Goal: Task Accomplishment & Management: Use online tool/utility

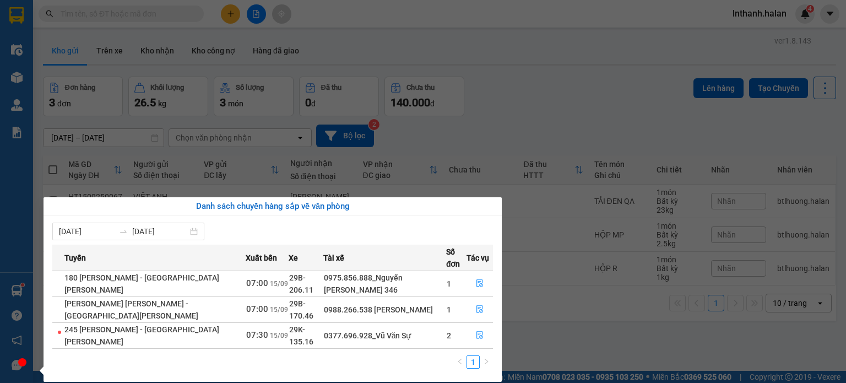
click at [568, 59] on section "Kết quả tìm kiếm ( 0 ) Bộ lọc Thuộc VP này No Data lnthanh.halan 4 Điều hành xe…" at bounding box center [423, 191] width 846 height 383
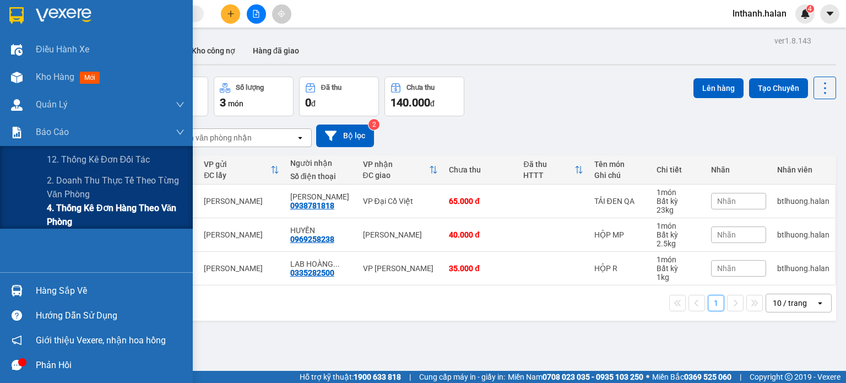
click at [83, 204] on span "4. Thống kê đơn hàng theo văn phòng" at bounding box center [116, 215] width 138 height 28
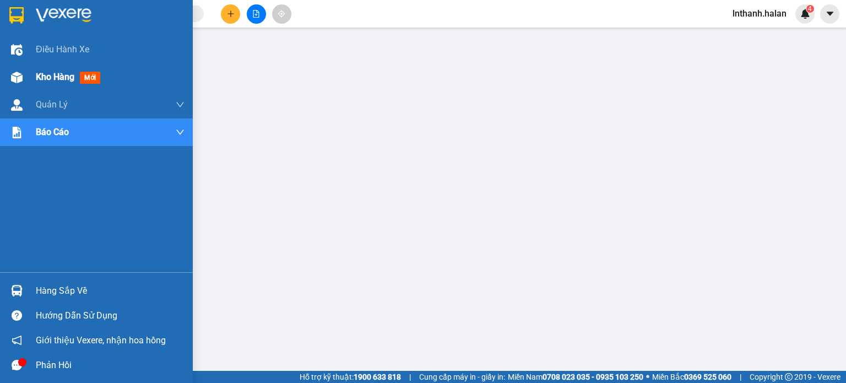
click at [49, 84] on div "Kho hàng mới" at bounding box center [110, 77] width 149 height 28
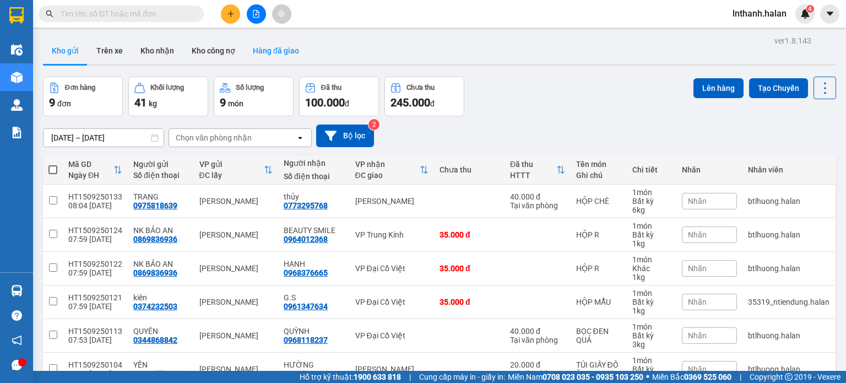
click at [274, 50] on button "Hàng đã giao" at bounding box center [276, 50] width 64 height 26
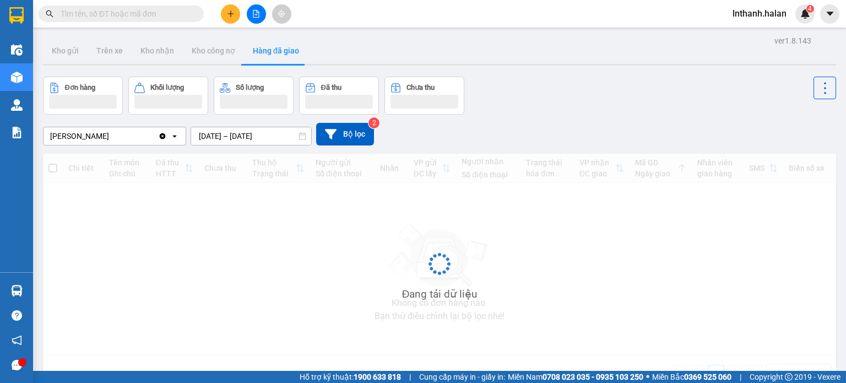
click at [272, 136] on input "13/09/2025 – 15/09/2025" at bounding box center [251, 136] width 120 height 18
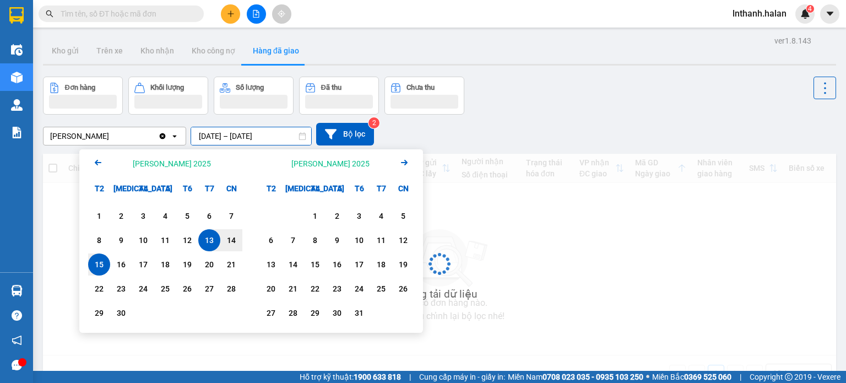
click at [209, 239] on div "13" at bounding box center [208, 239] width 15 height 13
type input "[DATE] – [DATE]"
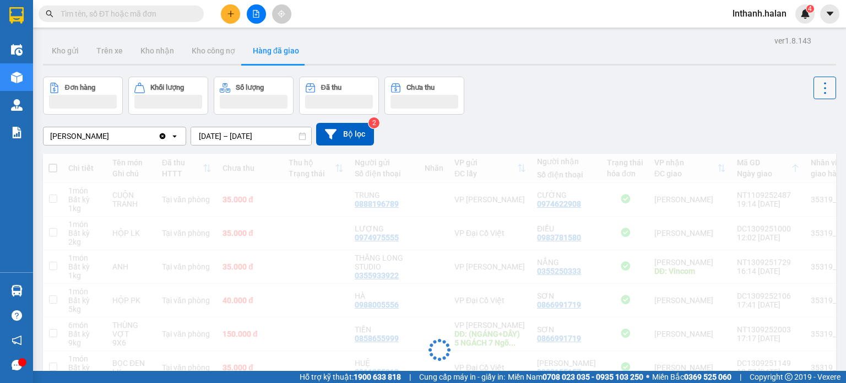
click at [817, 84] on icon at bounding box center [824, 87] width 15 height 15
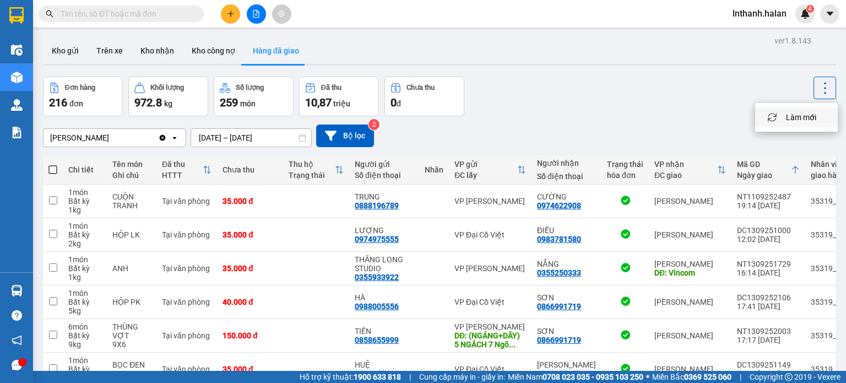
click at [805, 116] on span "Làm mới" at bounding box center [801, 117] width 30 height 11
click at [144, 51] on button "Kho nhận" at bounding box center [157, 50] width 51 height 26
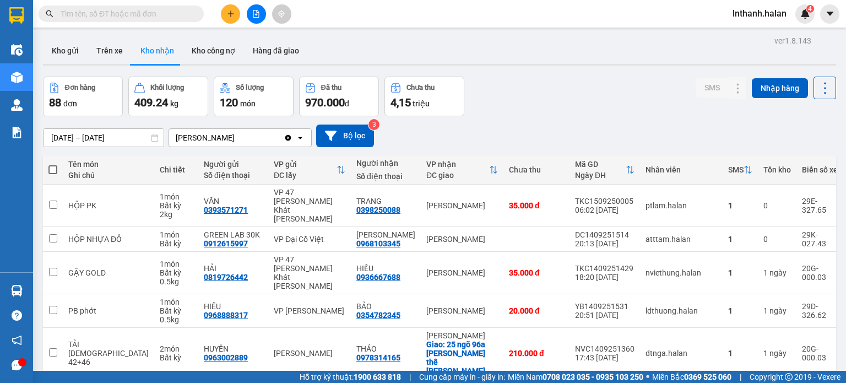
click at [121, 135] on input "[DATE] – [DATE]" at bounding box center [103, 138] width 120 height 18
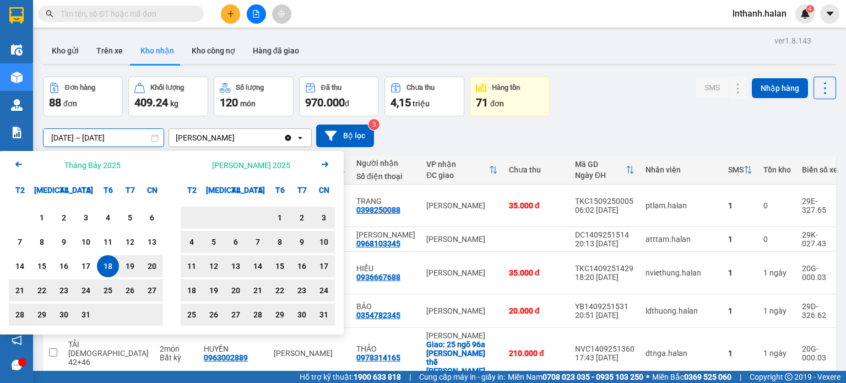
click at [326, 164] on icon "Next month." at bounding box center [324, 164] width 7 height 6
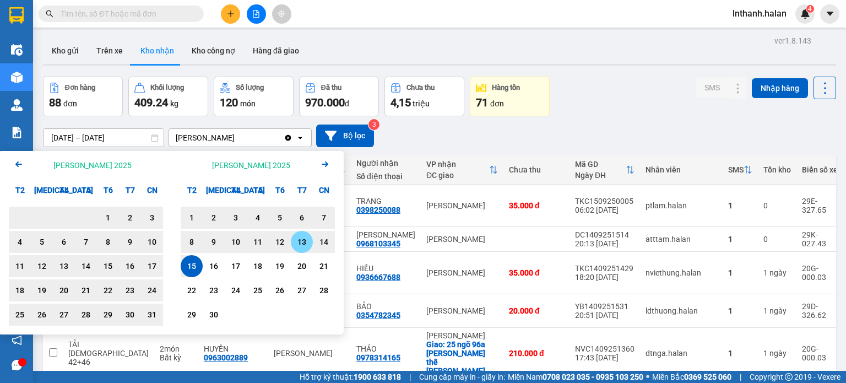
click at [299, 244] on div "13" at bounding box center [301, 241] width 15 height 13
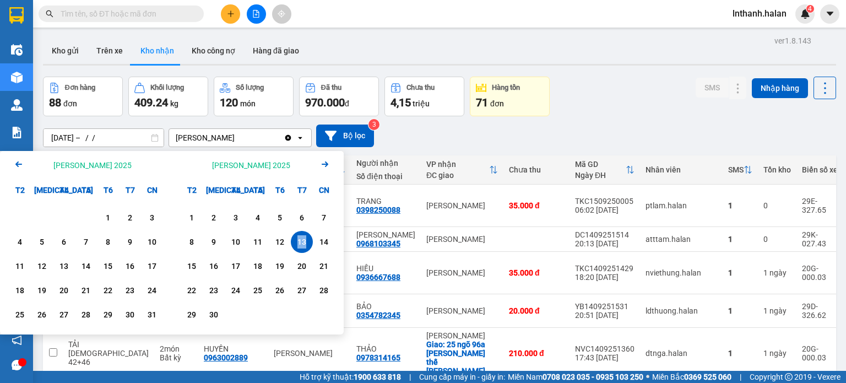
click at [299, 244] on div "13" at bounding box center [301, 241] width 15 height 13
type input "[DATE] – [DATE]"
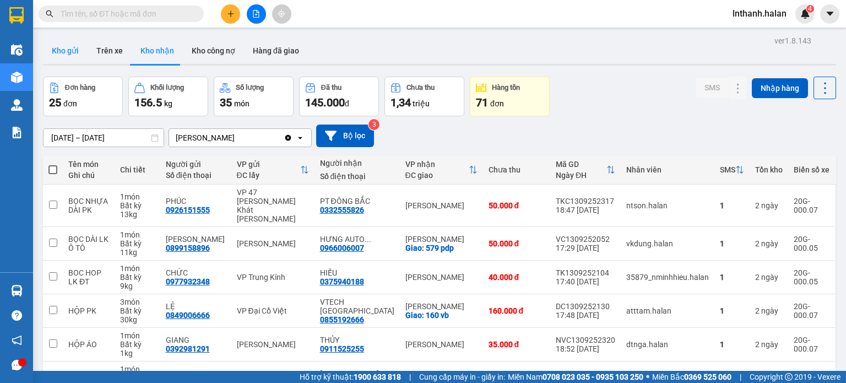
click at [63, 51] on button "Kho gửi" at bounding box center [65, 50] width 45 height 26
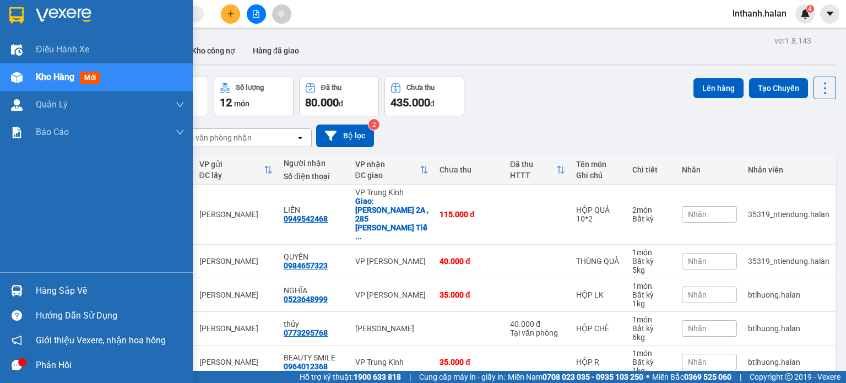
click at [52, 291] on div "Hàng sắp về" at bounding box center [110, 290] width 149 height 17
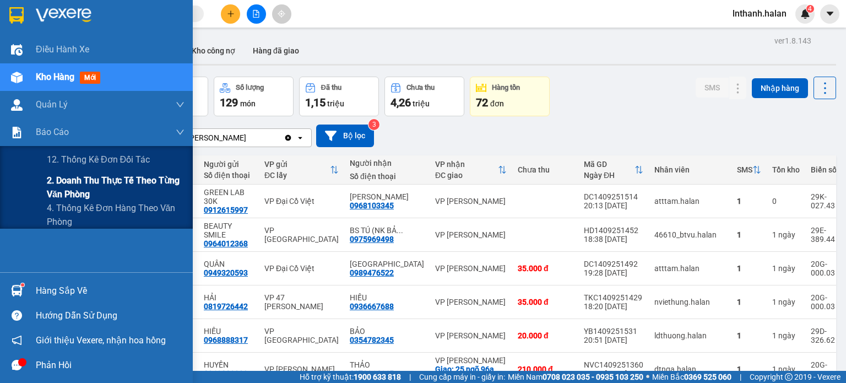
click at [64, 179] on span "2. Doanh thu thực tế theo từng văn phòng" at bounding box center [116, 187] width 138 height 28
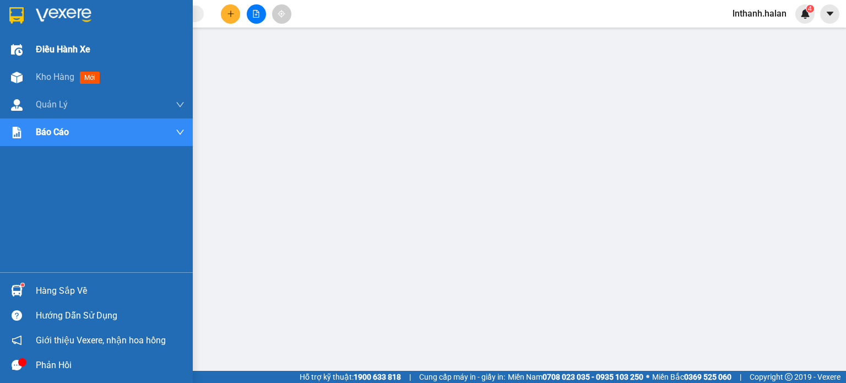
click at [37, 53] on span "Điều hành xe" at bounding box center [63, 49] width 54 height 14
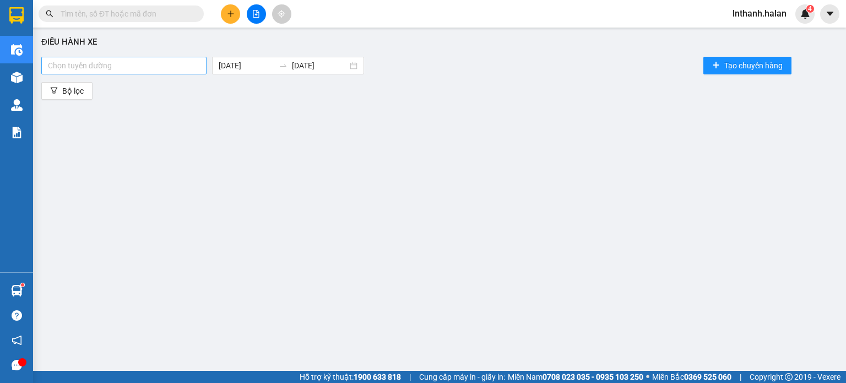
click at [155, 68] on div at bounding box center [124, 65] width 160 height 13
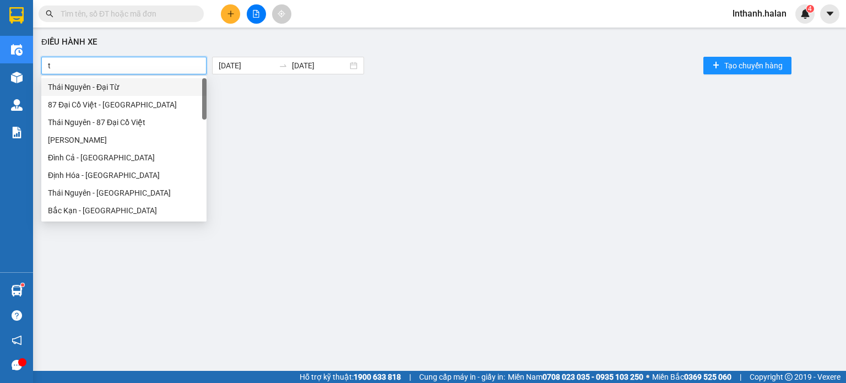
type input "tu"
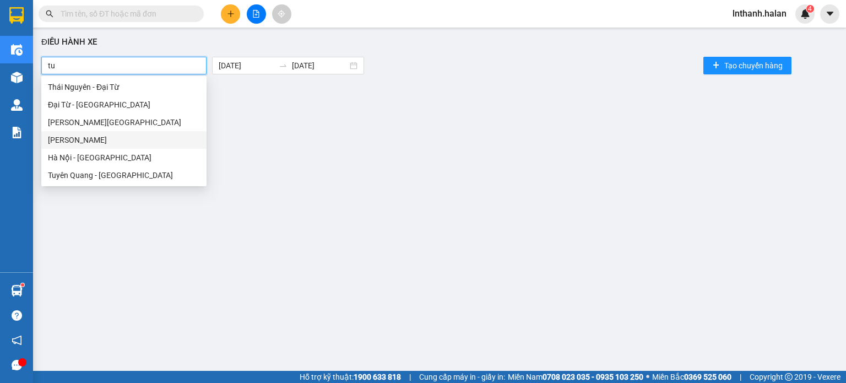
click at [114, 138] on div "[PERSON_NAME]" at bounding box center [124, 140] width 152 height 12
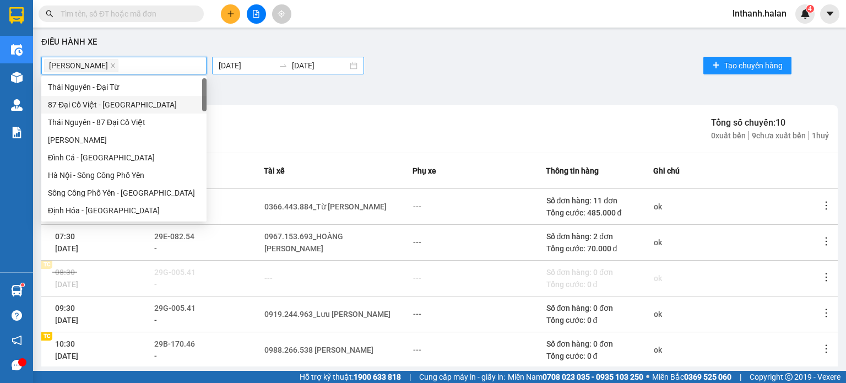
click at [228, 66] on input "[DATE]" at bounding box center [247, 65] width 56 height 12
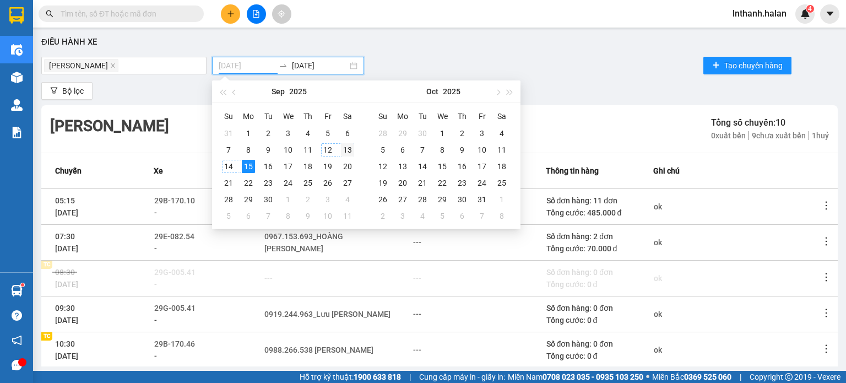
type input "[DATE]"
click at [343, 149] on div "13" at bounding box center [347, 149] width 13 height 13
type input "[DATE]"
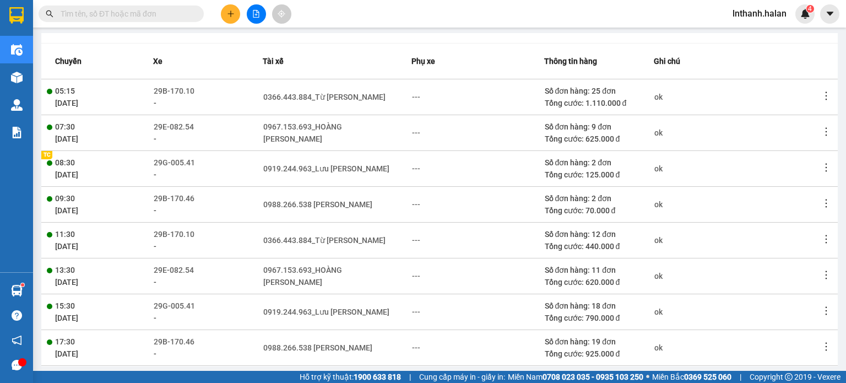
scroll to position [110, 0]
click at [820, 96] on icon "more" at bounding box center [825, 95] width 11 height 11
click at [770, 120] on li "Xem phơi" at bounding box center [781, 116] width 63 height 22
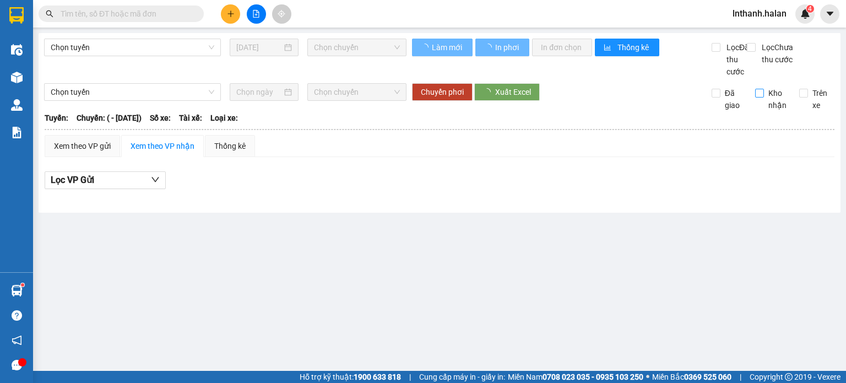
type input "[DATE]"
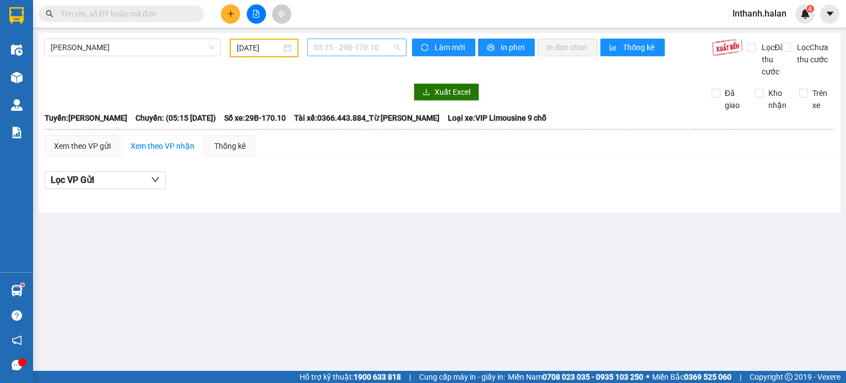
click at [330, 46] on span "05:15 - 29B-170.10" at bounding box center [357, 47] width 86 height 17
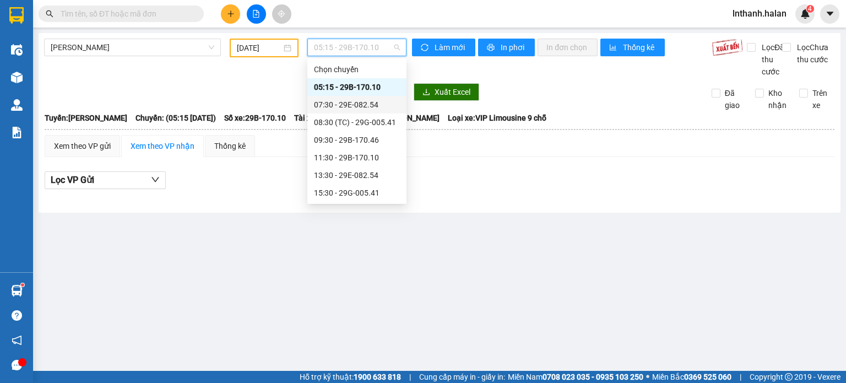
click at [361, 104] on div "07:30 - 29E-082.54" at bounding box center [357, 105] width 86 height 12
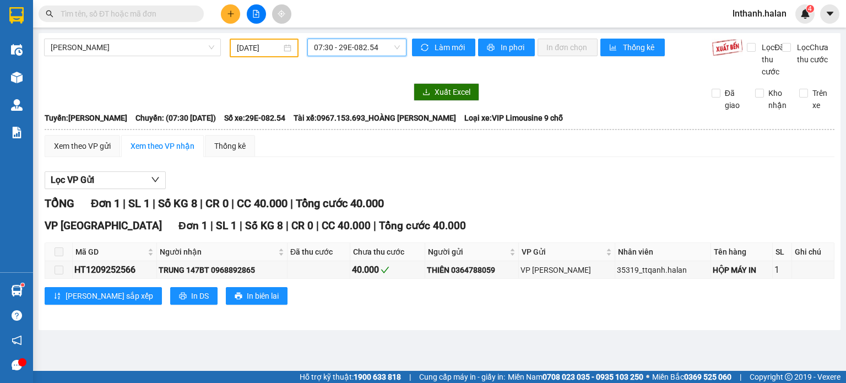
click at [372, 43] on span "07:30 - 29E-082.54" at bounding box center [357, 47] width 86 height 17
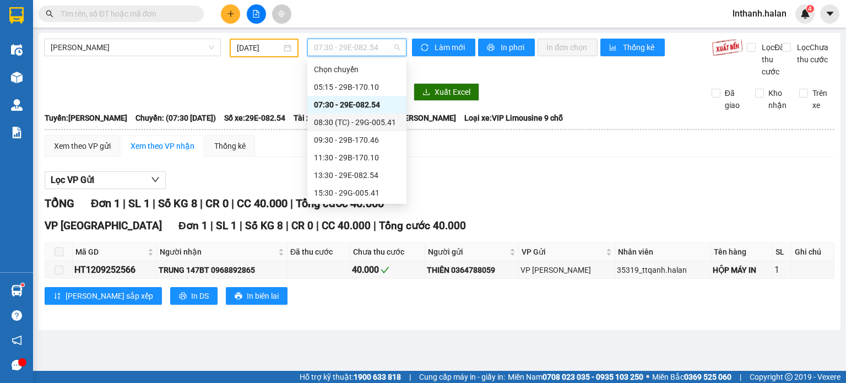
click at [369, 123] on div "08:30 (TC) - 29G-005.41" at bounding box center [357, 122] width 86 height 12
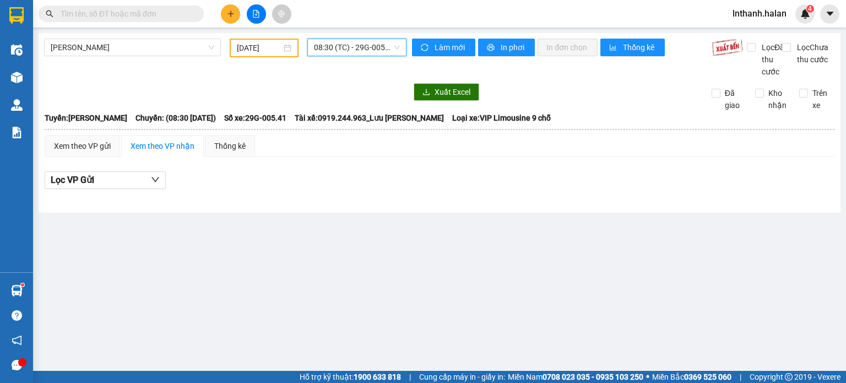
click at [363, 55] on span "08:30 (TC) - 29G-005.41" at bounding box center [357, 47] width 86 height 17
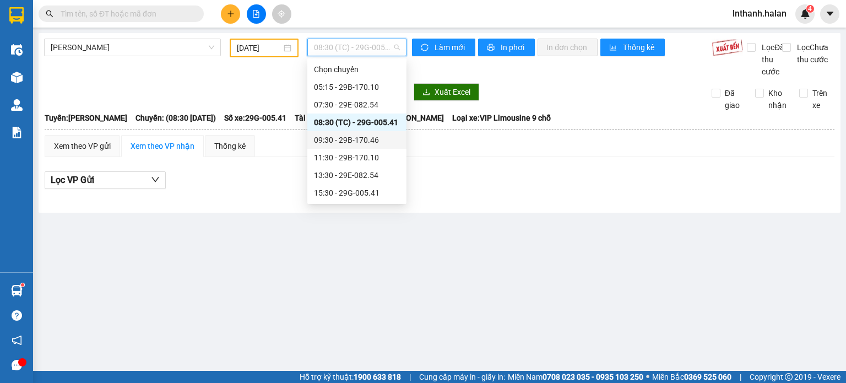
click at [359, 140] on div "09:30 - 29B-170.46" at bounding box center [357, 140] width 86 height 12
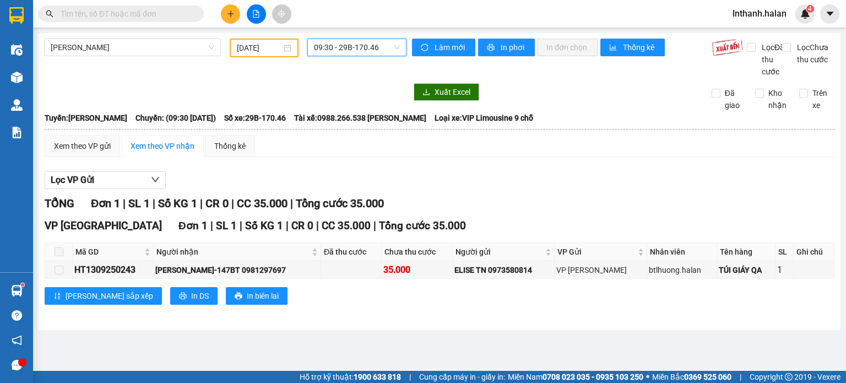
click at [372, 45] on span "09:30 - 29B-170.46" at bounding box center [357, 47] width 86 height 17
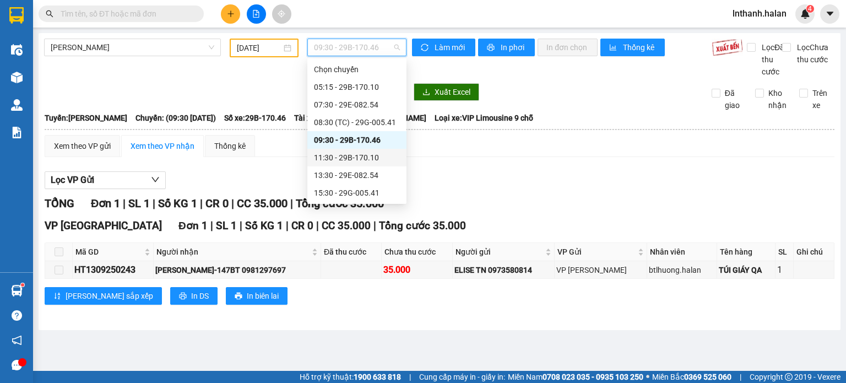
click at [363, 154] on div "11:30 - 29B-170.10" at bounding box center [357, 157] width 86 height 12
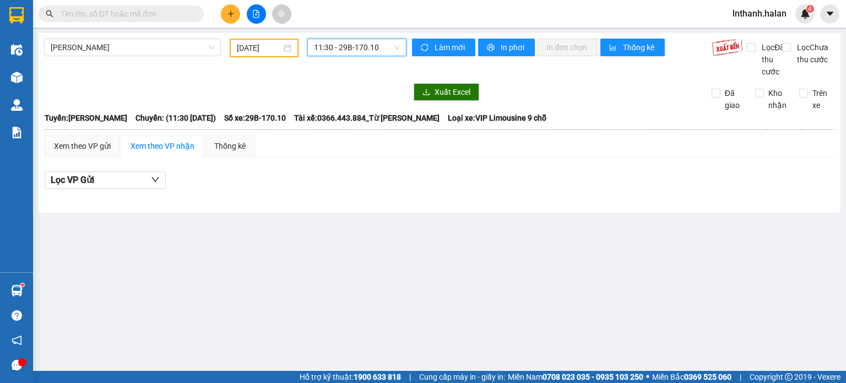
click at [368, 47] on span "11:30 - 29B-170.10" at bounding box center [357, 47] width 86 height 17
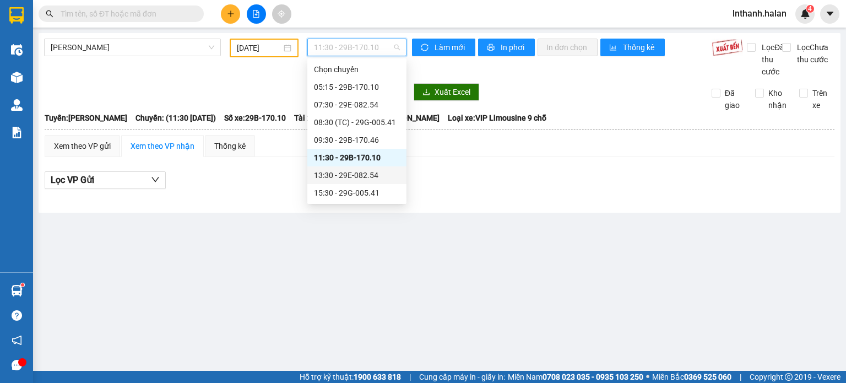
click at [357, 176] on div "13:30 - 29E-082.54" at bounding box center [357, 175] width 86 height 12
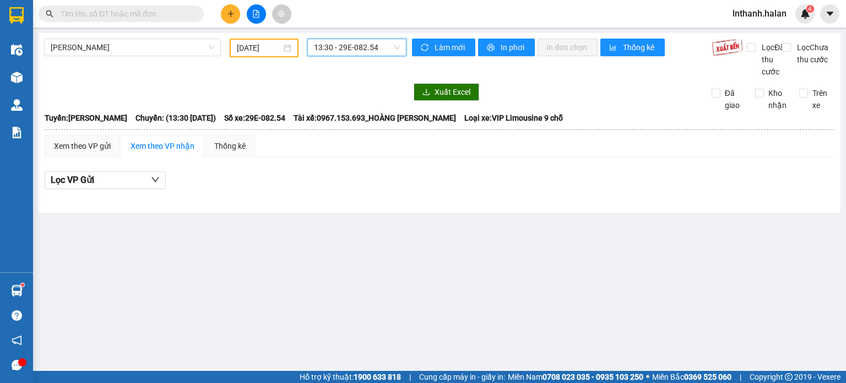
click at [372, 50] on span "13:30 - 29E-082.54" at bounding box center [357, 47] width 86 height 17
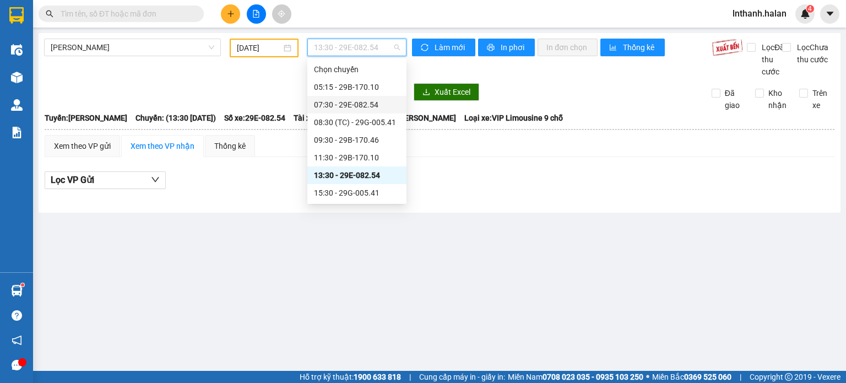
scroll to position [35, 0]
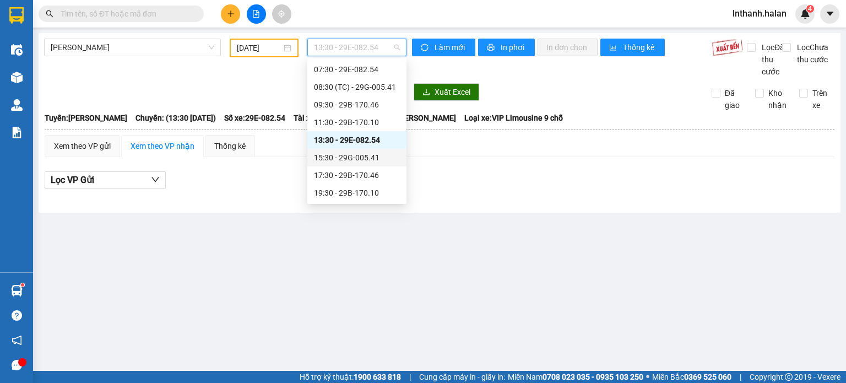
click at [361, 159] on div "15:30 - 29G-005.41" at bounding box center [357, 157] width 86 height 12
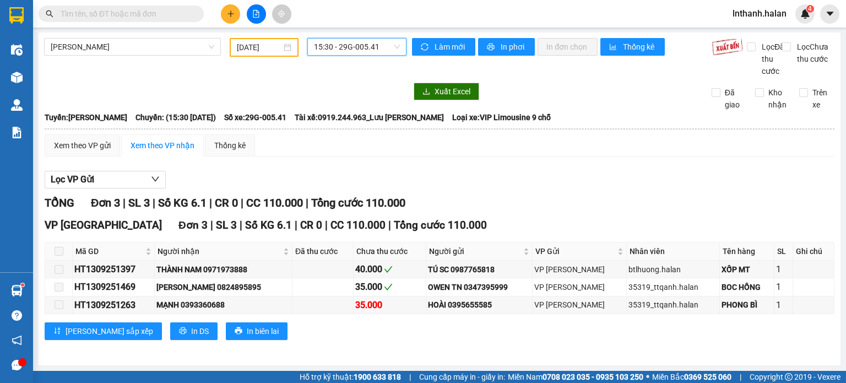
scroll to position [11, 0]
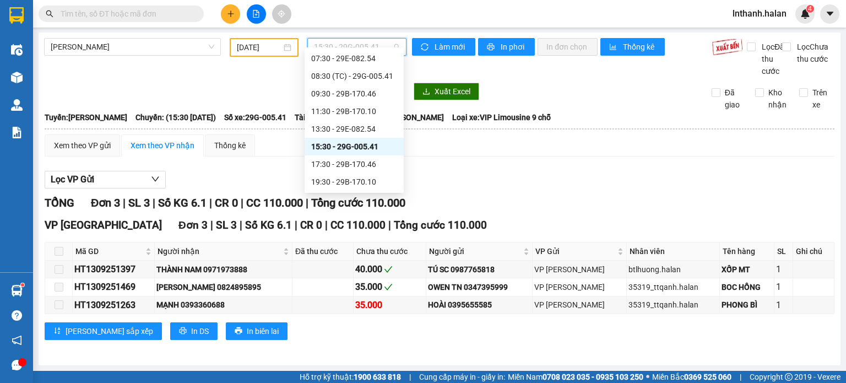
click at [351, 41] on span "15:30 - 29G-005.41" at bounding box center [357, 47] width 86 height 17
click at [351, 163] on div "17:30 - 29B-170.46" at bounding box center [354, 164] width 86 height 12
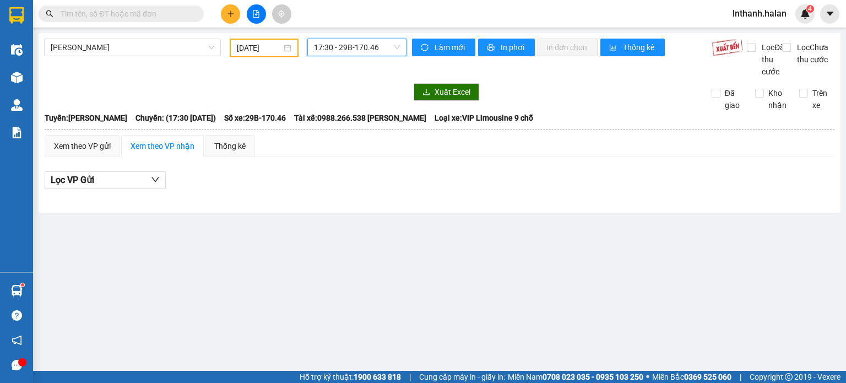
click at [363, 43] on span "17:30 - 29B-170.46" at bounding box center [357, 47] width 86 height 17
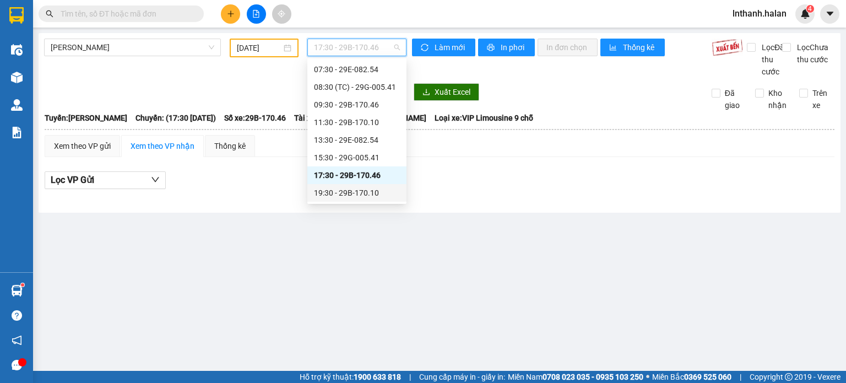
click at [350, 193] on div "19:30 - 29B-170.10" at bounding box center [357, 193] width 86 height 12
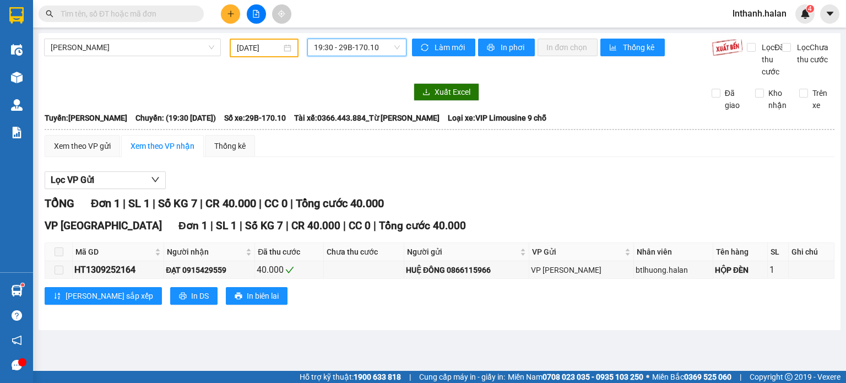
click at [372, 51] on span "19:30 - 29B-170.10" at bounding box center [357, 47] width 86 height 17
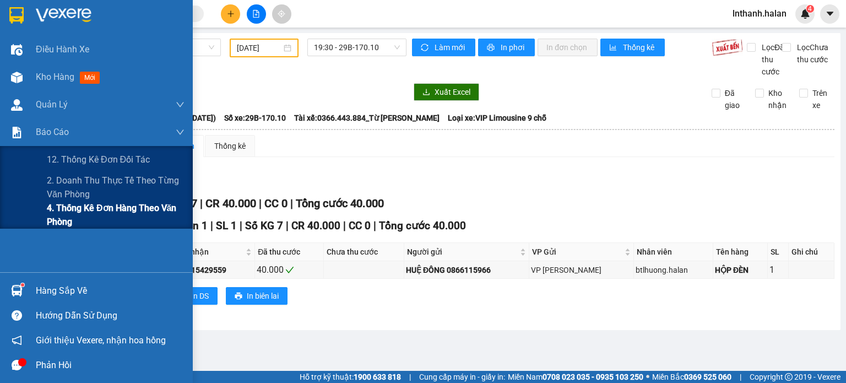
click at [67, 210] on span "4. Thống kê đơn hàng theo văn phòng" at bounding box center [116, 215] width 138 height 28
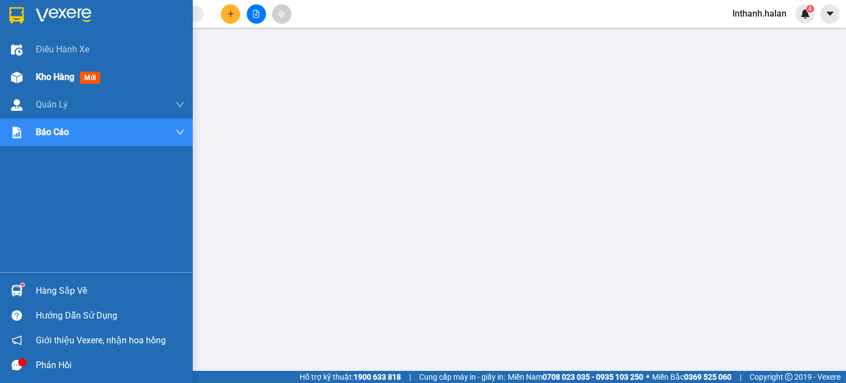
click at [52, 77] on span "Kho hàng" at bounding box center [55, 77] width 39 height 10
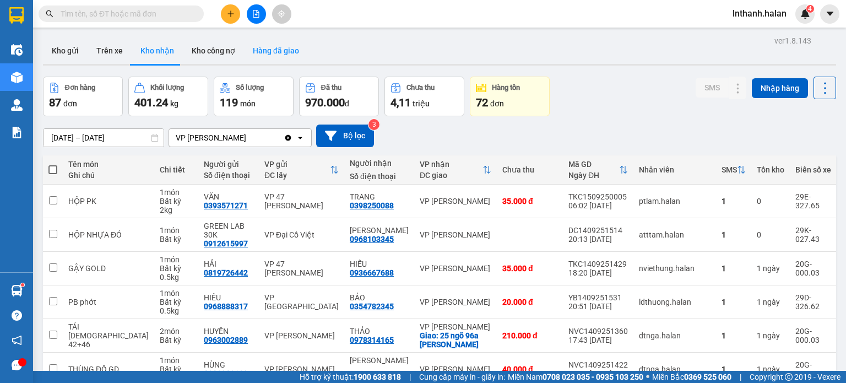
click at [270, 46] on button "Hàng đã giao" at bounding box center [276, 50] width 64 height 26
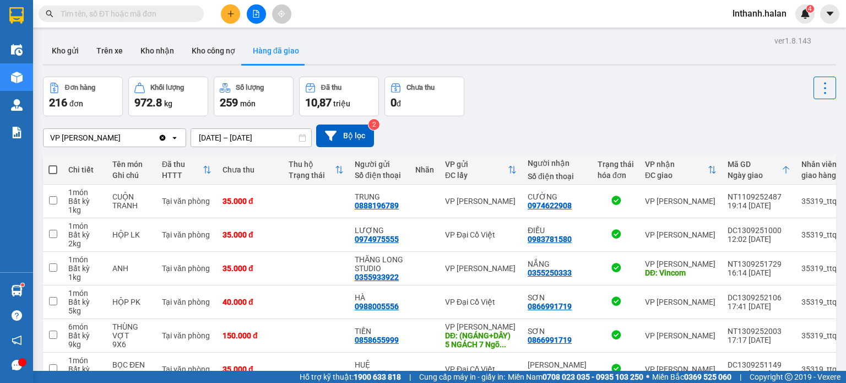
click at [283, 131] on input "[DATE] – [DATE]" at bounding box center [251, 138] width 120 height 18
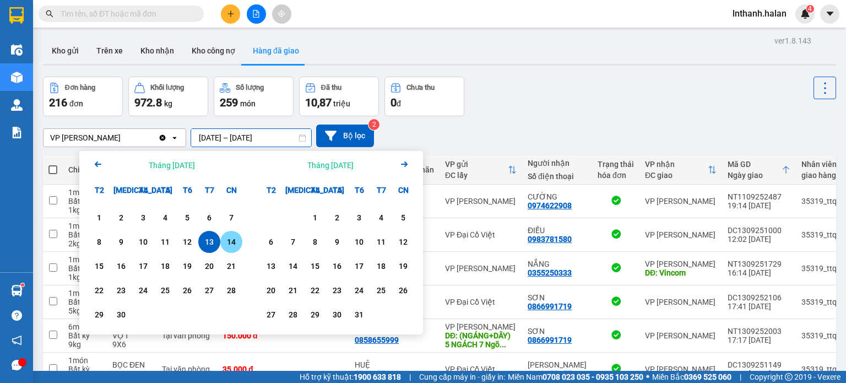
click at [229, 241] on div "14" at bounding box center [230, 241] width 15 height 13
type input "[DATE] – [DATE]"
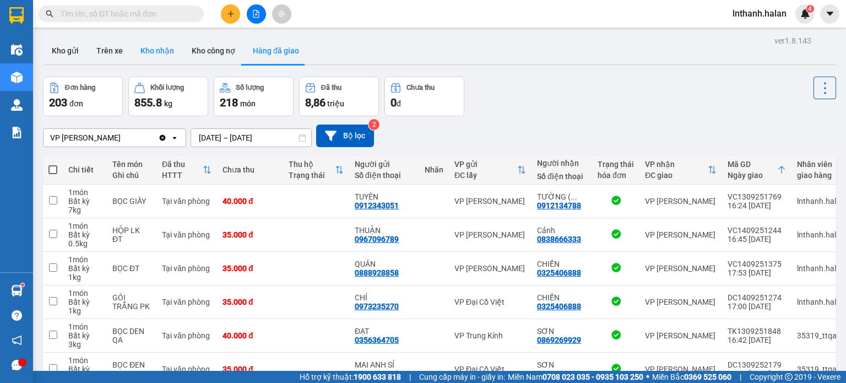
click at [156, 48] on button "Kho nhận" at bounding box center [157, 50] width 51 height 26
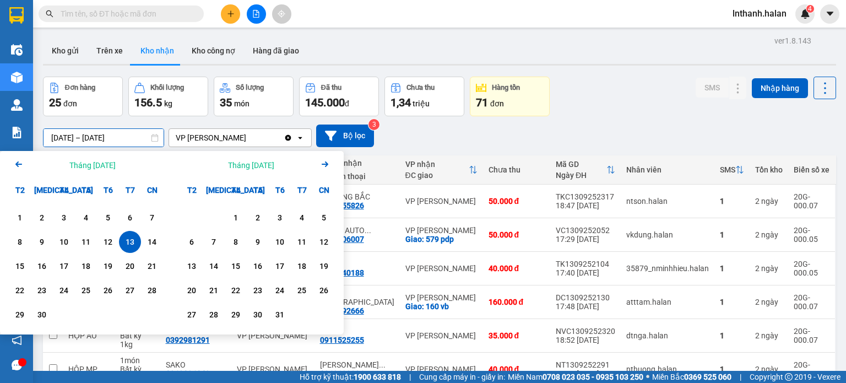
click at [124, 138] on input "[DATE] – [DATE]" at bounding box center [103, 138] width 120 height 18
click at [150, 240] on div "14" at bounding box center [151, 241] width 15 height 13
type input "[DATE] – [DATE]"
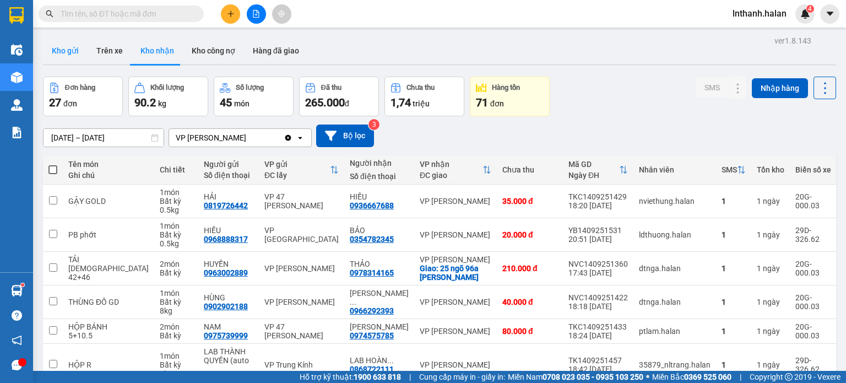
click at [67, 52] on button "Kho gửi" at bounding box center [65, 50] width 45 height 26
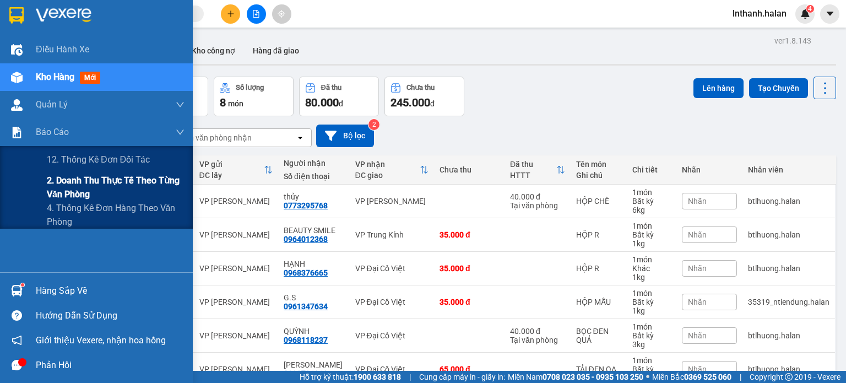
click at [70, 183] on span "2. Doanh thu thực tế theo từng văn phòng" at bounding box center [116, 187] width 138 height 28
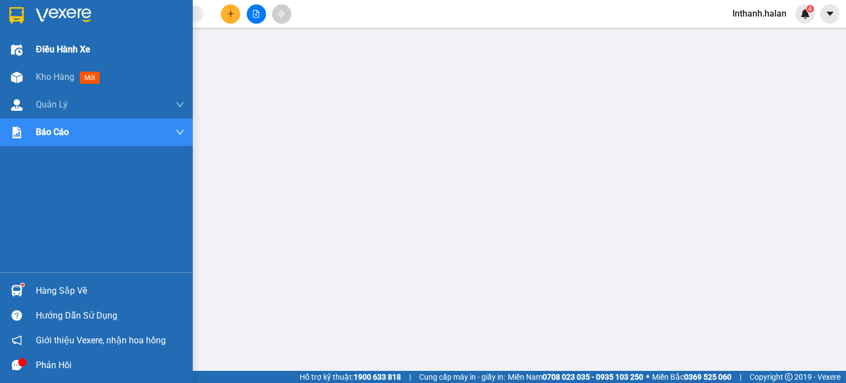
click at [55, 46] on span "Điều hành xe" at bounding box center [63, 49] width 54 height 14
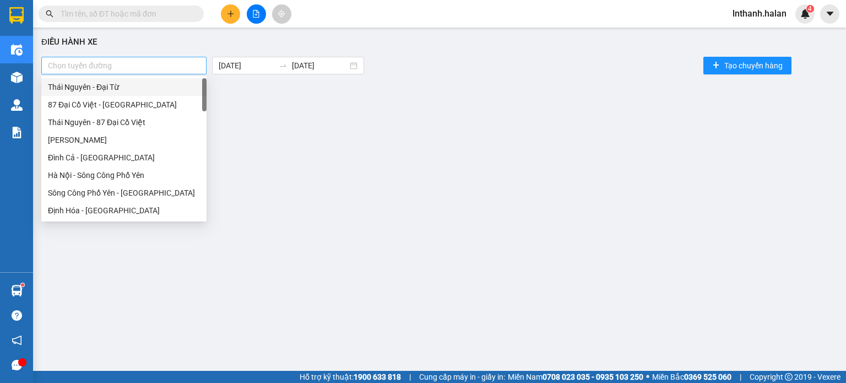
click at [159, 66] on div at bounding box center [124, 65] width 160 height 13
type input "tu"
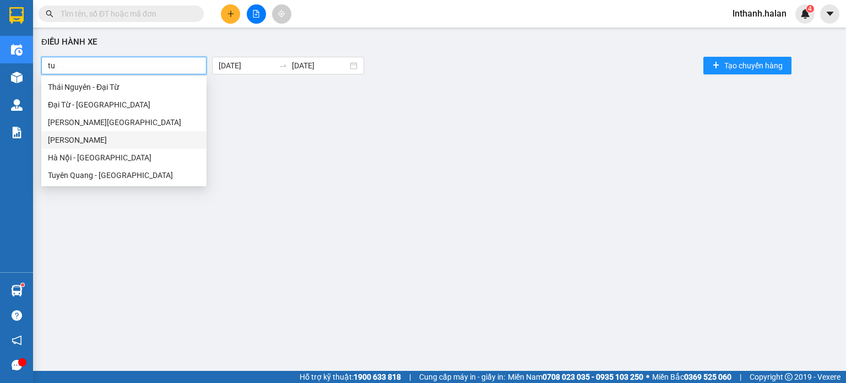
click at [102, 141] on div "[PERSON_NAME]" at bounding box center [124, 140] width 152 height 12
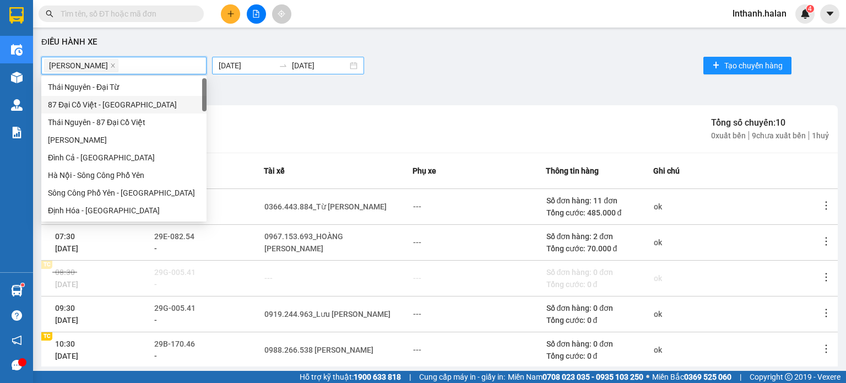
click at [236, 66] on input "[DATE]" at bounding box center [247, 65] width 56 height 12
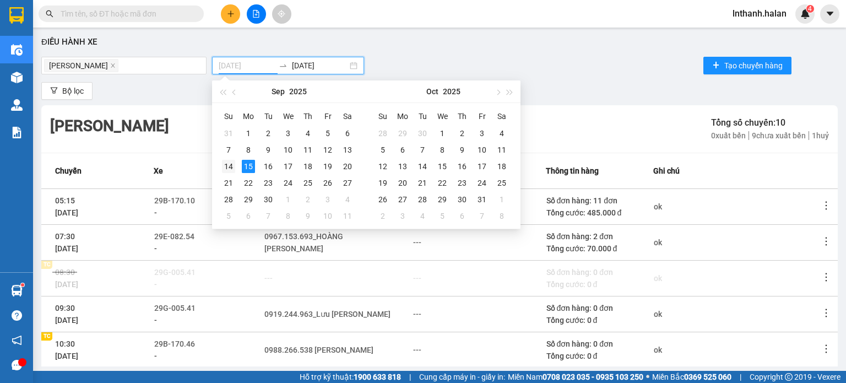
type input "[DATE]"
click at [229, 165] on div "14" at bounding box center [228, 166] width 13 height 13
type input "[DATE]"
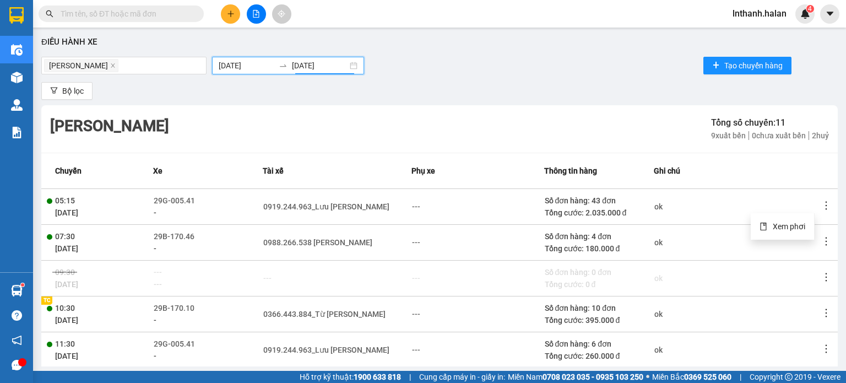
click at [825, 205] on icon "more" at bounding box center [826, 205] width 2 height 8
click at [777, 224] on span "Xem phơi" at bounding box center [788, 226] width 32 height 9
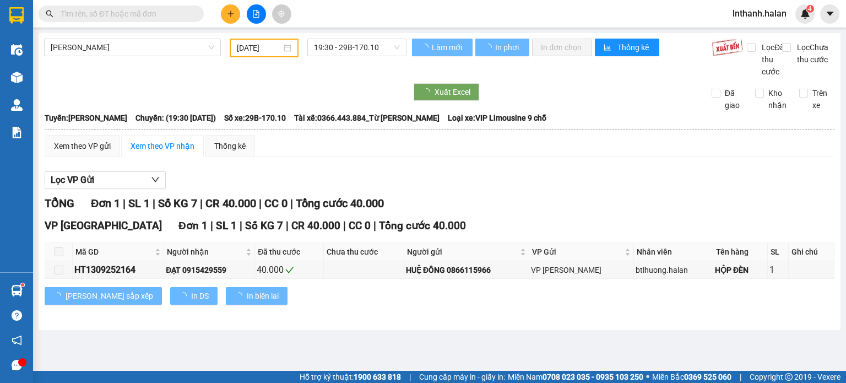
type input "[DATE]"
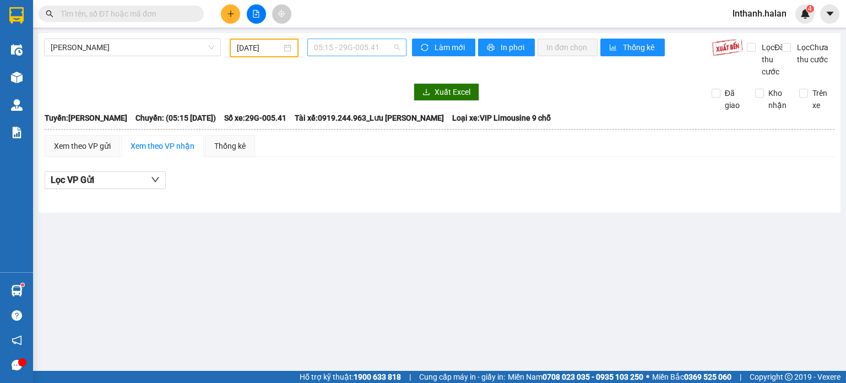
click at [370, 48] on span "05:15 - 29G-005.41" at bounding box center [357, 47] width 86 height 17
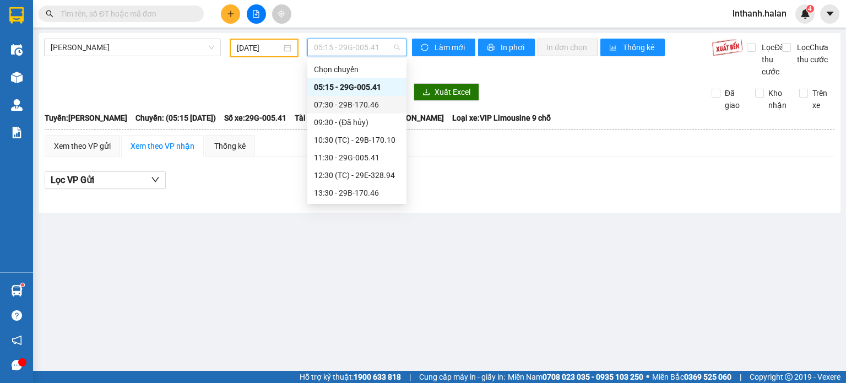
click at [352, 101] on div "07:30 - 29B-170.46" at bounding box center [357, 105] width 86 height 12
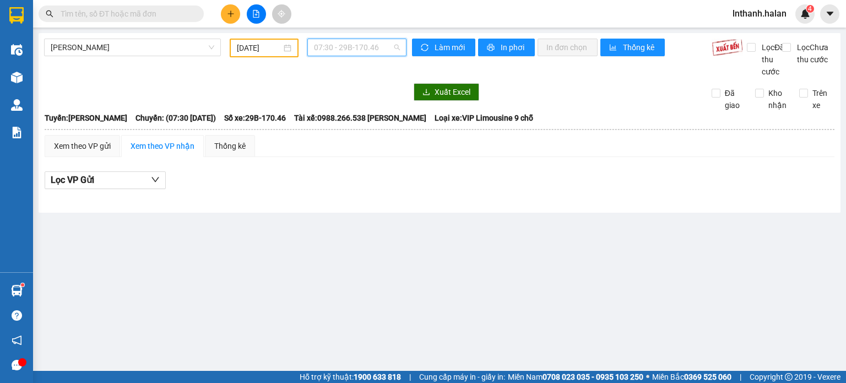
click at [359, 46] on span "07:30 - 29B-170.46" at bounding box center [357, 47] width 86 height 17
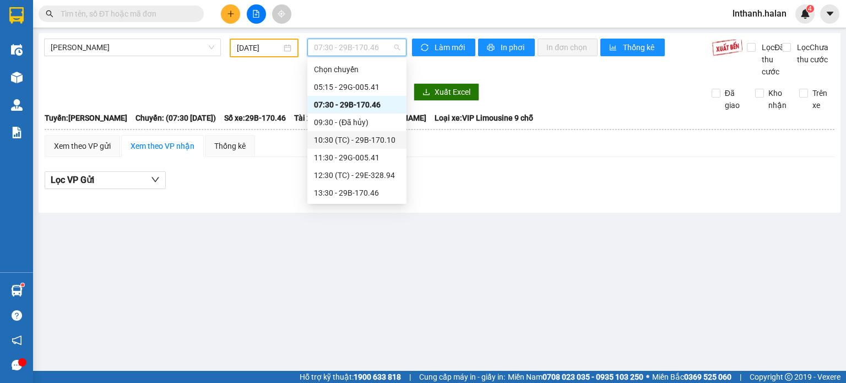
click at [363, 137] on div "10:30 (TC) - 29B-170.10" at bounding box center [357, 140] width 86 height 12
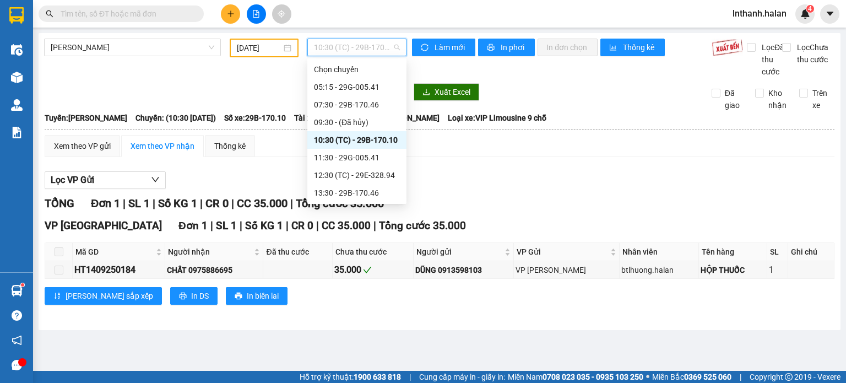
click at [364, 49] on span "10:30 (TC) - 29B-170.10" at bounding box center [357, 47] width 86 height 17
click at [372, 159] on div "11:30 - 29G-005.41" at bounding box center [357, 157] width 86 height 12
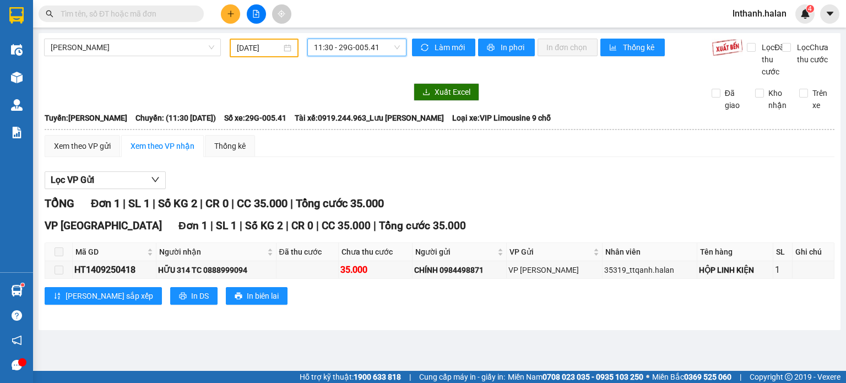
click at [356, 48] on span "11:30 - 29G-005.41" at bounding box center [357, 47] width 86 height 17
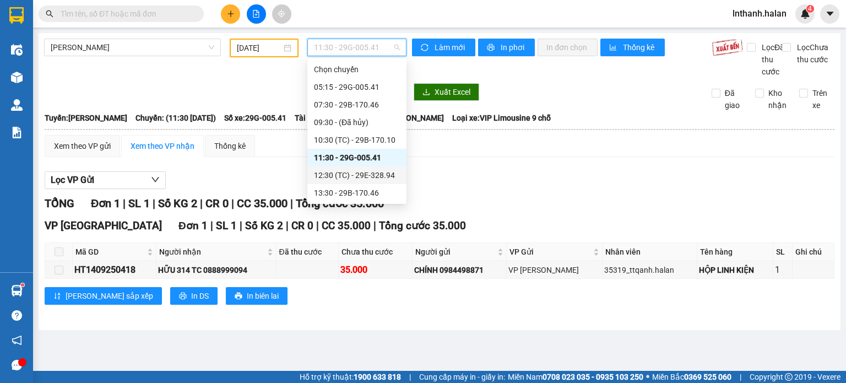
click at [373, 176] on div "12:30 (TC) - 29E-328.94" at bounding box center [357, 175] width 86 height 12
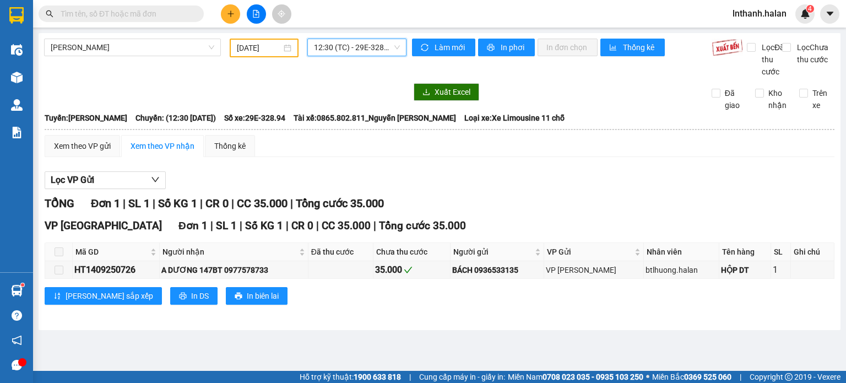
click at [363, 50] on span "12:30 (TC) - 29E-328.94" at bounding box center [357, 47] width 86 height 17
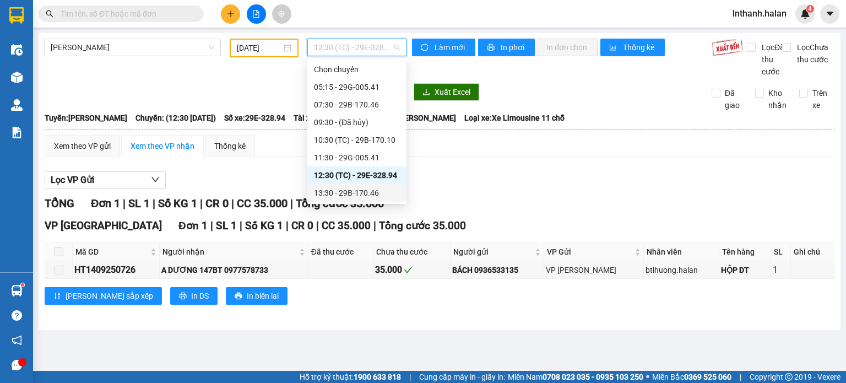
click at [362, 188] on div "13:30 - 29B-170.46" at bounding box center [357, 193] width 86 height 12
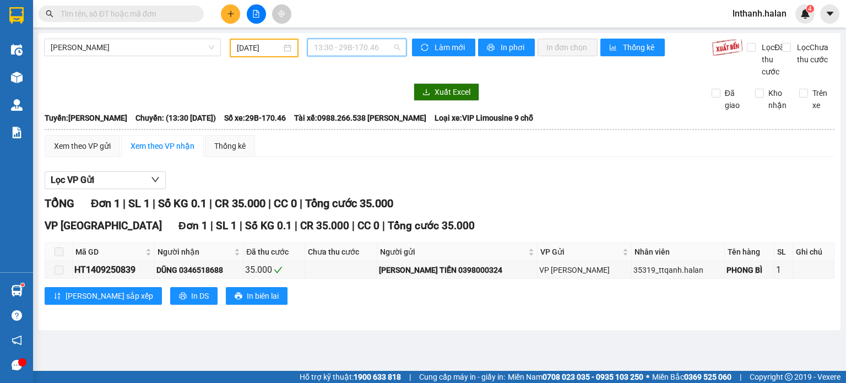
click at [362, 49] on span "13:30 - 29B-170.46" at bounding box center [357, 47] width 86 height 17
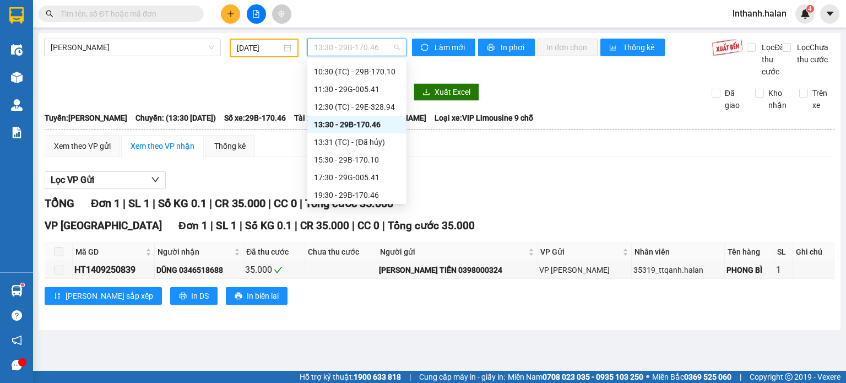
scroll to position [70, 0]
click at [362, 156] on div "15:30 - 29B-170.10" at bounding box center [357, 157] width 86 height 12
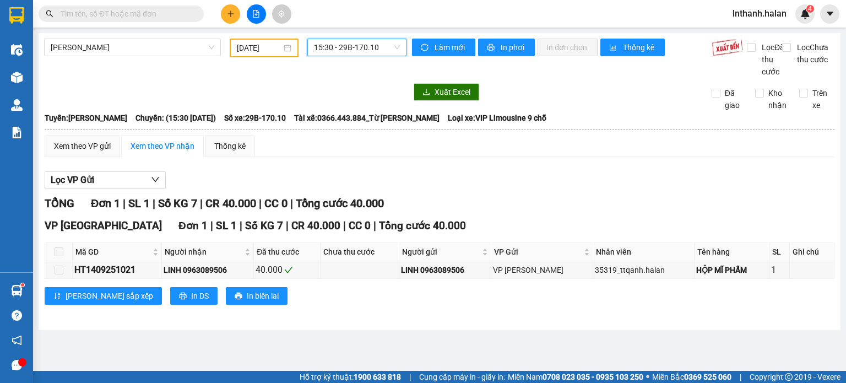
click at [352, 51] on span "15:30 - 29B-170.10" at bounding box center [357, 47] width 86 height 17
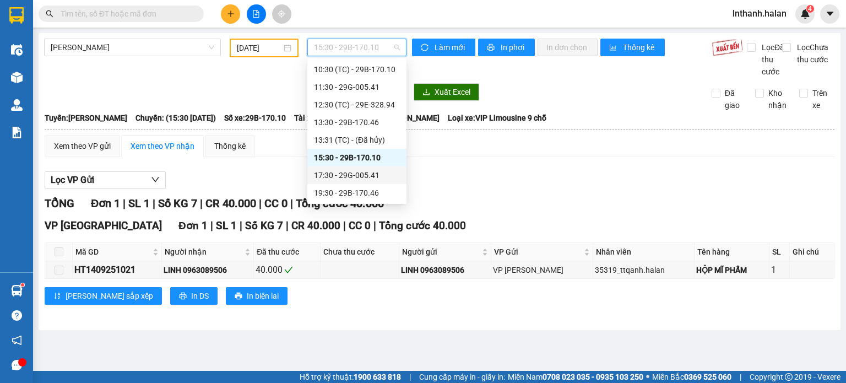
click at [367, 175] on div "17:30 - 29G-005.41" at bounding box center [357, 175] width 86 height 12
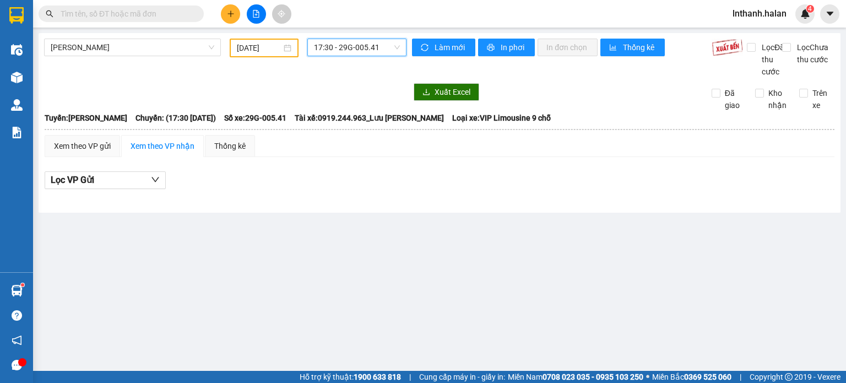
click at [355, 44] on span "17:30 - 29G-005.41" at bounding box center [357, 47] width 86 height 17
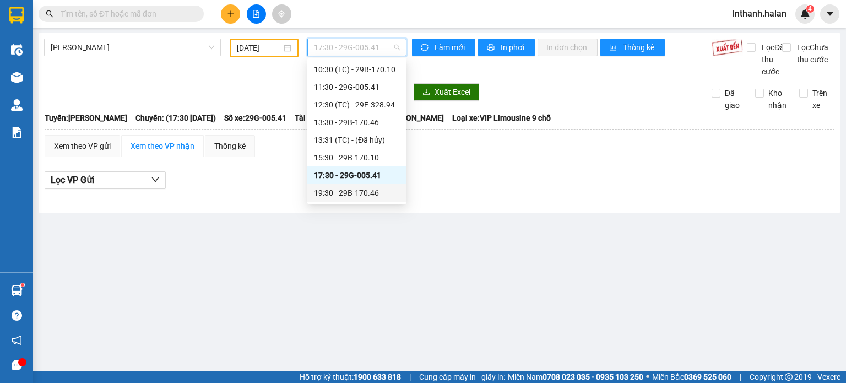
click at [366, 192] on div "19:30 - 29B-170.46" at bounding box center [357, 193] width 86 height 12
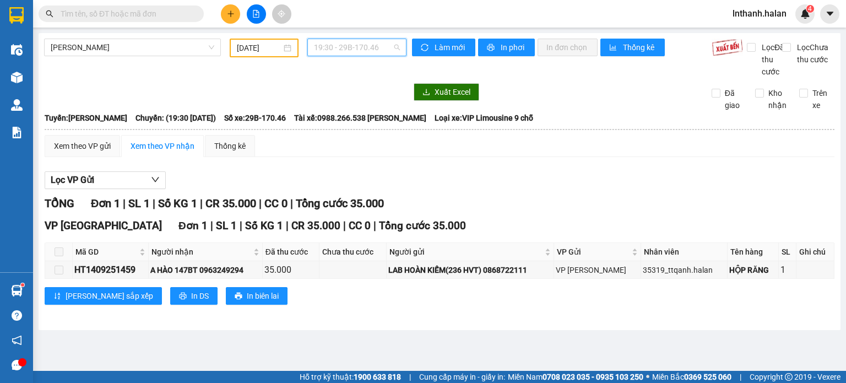
click at [364, 48] on span "19:30 - 29B-170.46" at bounding box center [357, 47] width 86 height 17
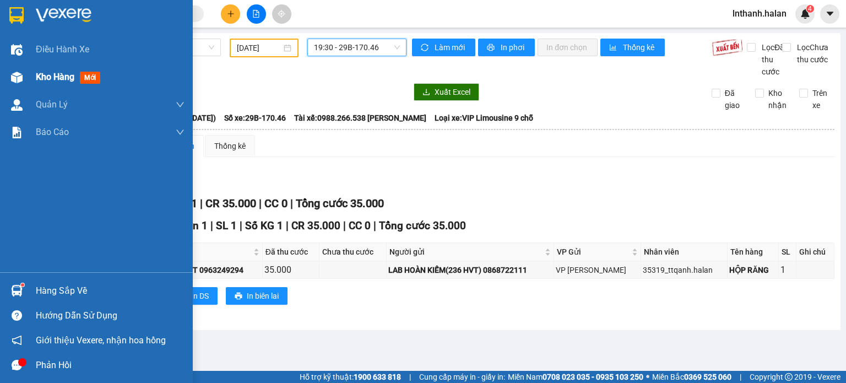
click at [61, 75] on span "Kho hàng" at bounding box center [55, 77] width 39 height 10
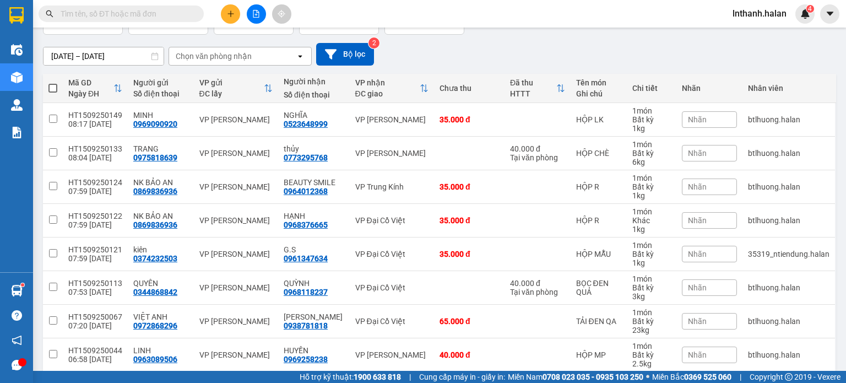
scroll to position [110, 0]
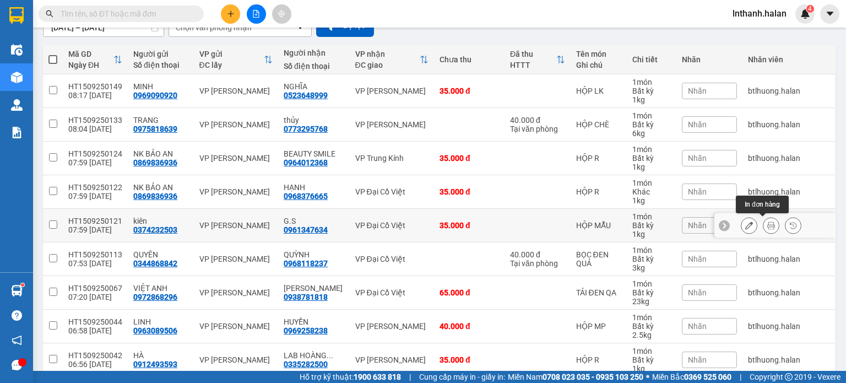
click at [767, 223] on icon at bounding box center [771, 225] width 8 height 8
